Goal: Task Accomplishment & Management: Manage account settings

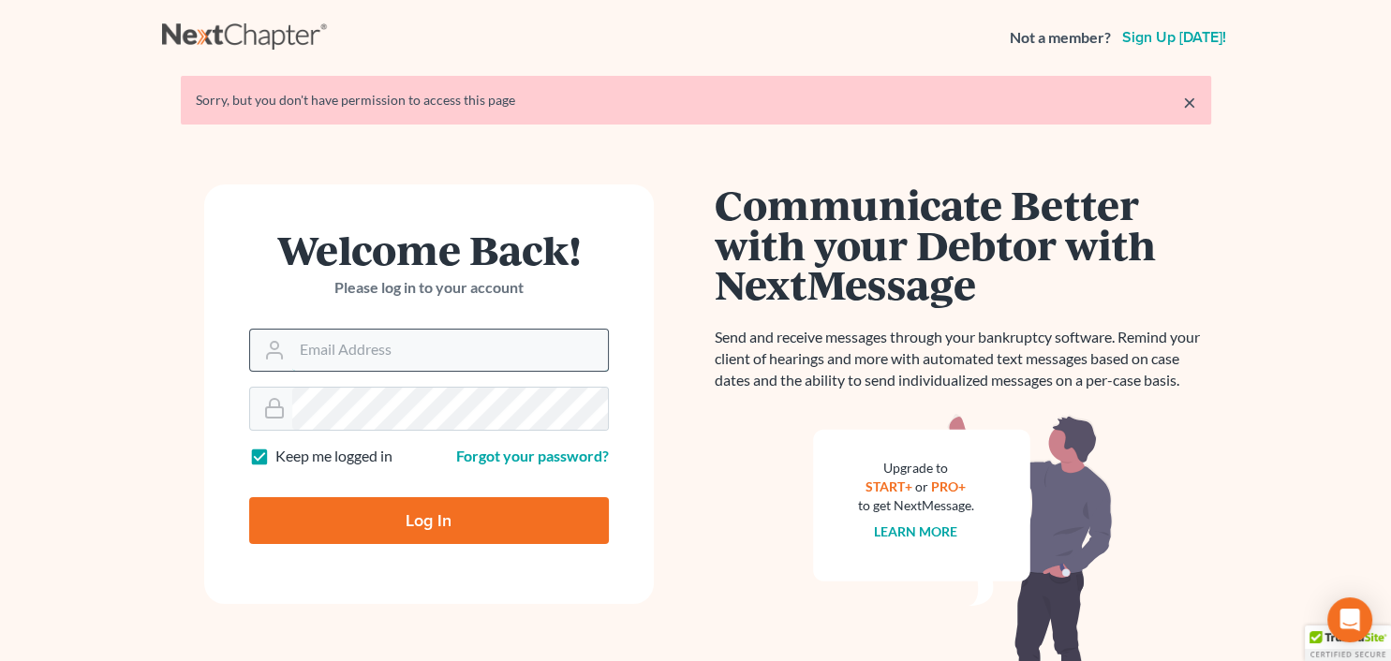
click at [369, 350] on input "Email Address" at bounding box center [450, 350] width 316 height 41
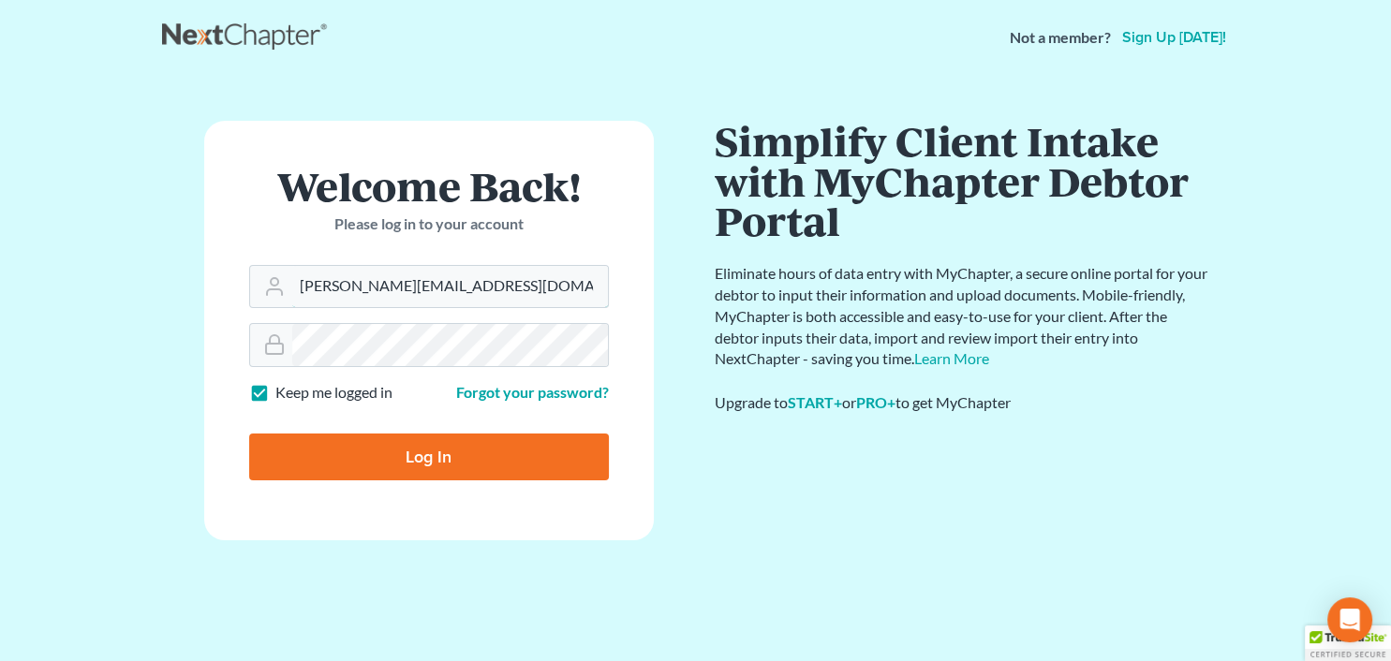
type input "[PERSON_NAME][EMAIL_ADDRESS][DOMAIN_NAME]"
click at [388, 526] on form "Welcome Back! Please log in to your account Email Address [PERSON_NAME][EMAIL_A…" at bounding box center [428, 331] width 449 height 420
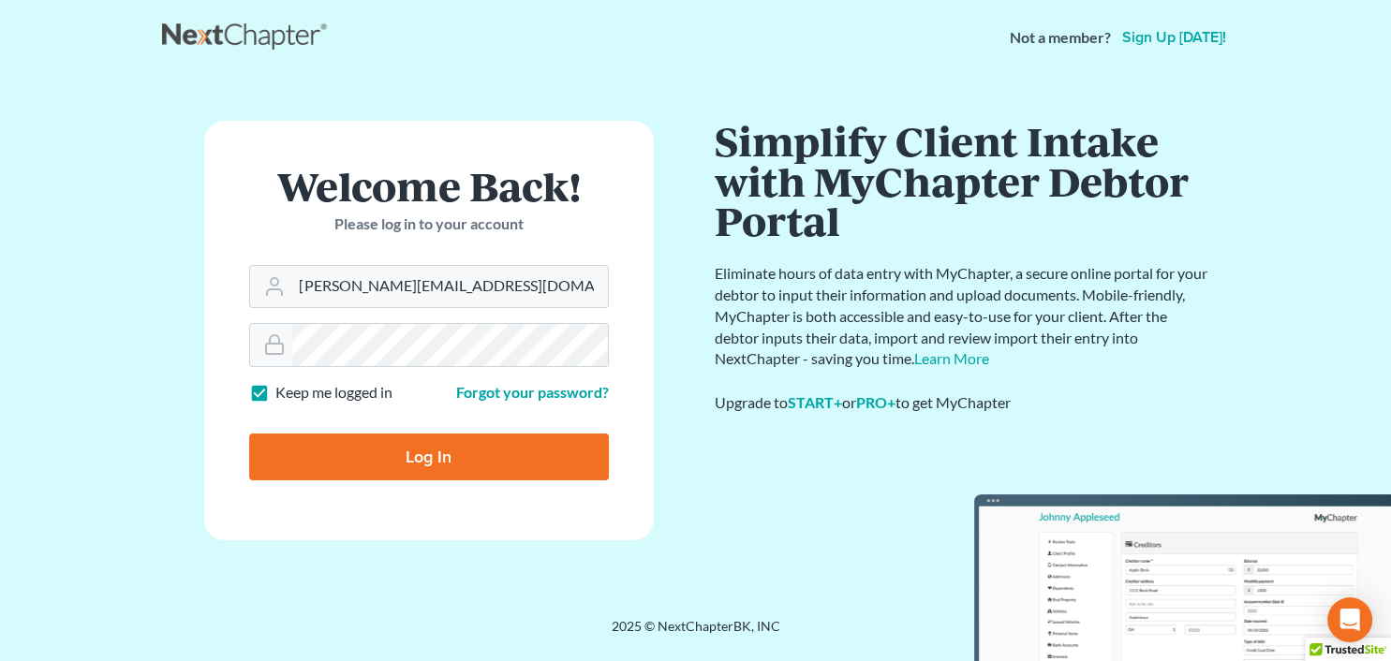
click at [394, 460] on input "Log In" at bounding box center [429, 457] width 360 height 47
type input "Thinking..."
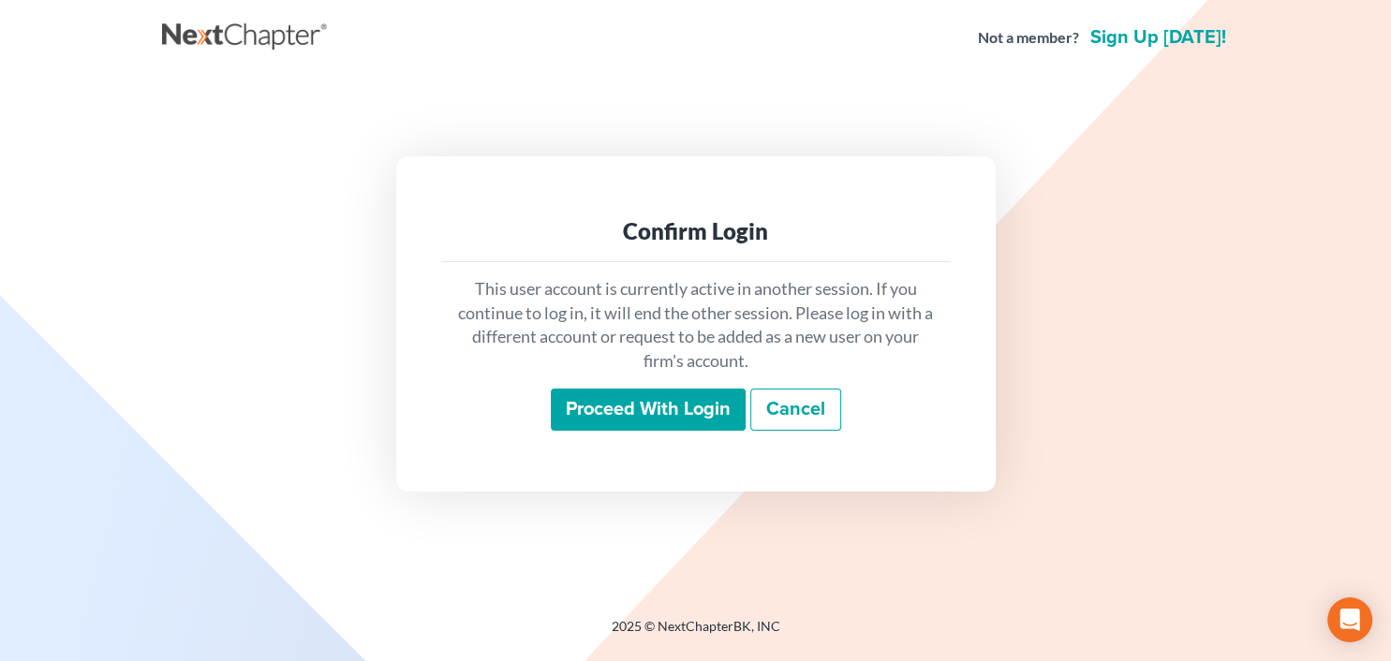
click at [656, 402] on input "Proceed with login" at bounding box center [648, 410] width 195 height 43
